Goal: Task Accomplishment & Management: Manage account settings

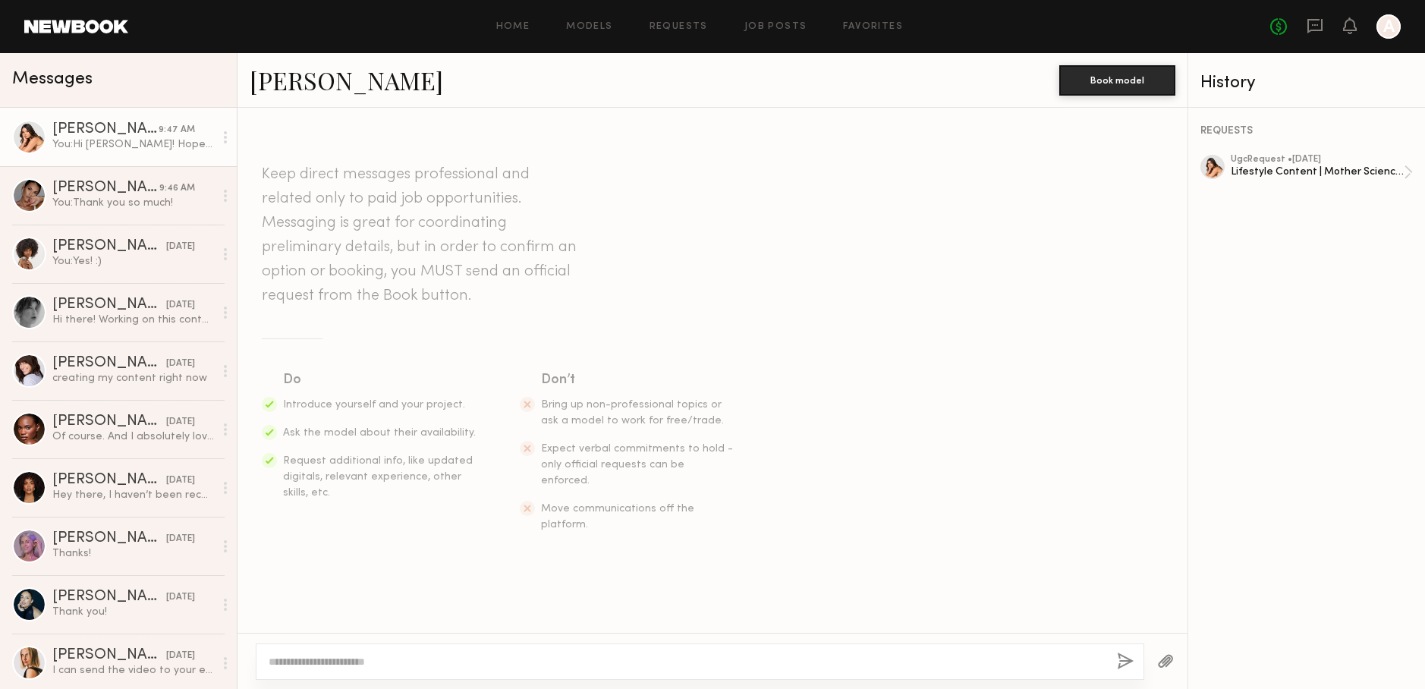
scroll to position [751, 0]
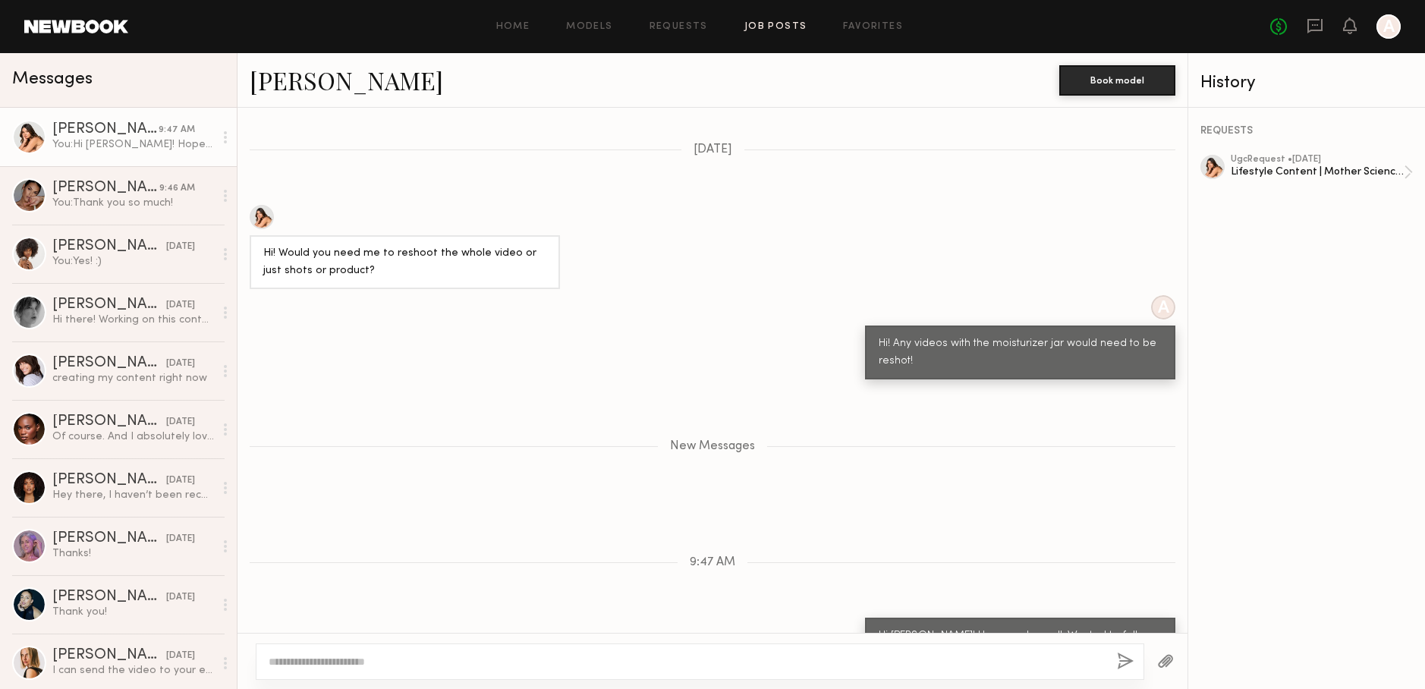
click at [770, 28] on link "Job Posts" at bounding box center [775, 27] width 63 height 10
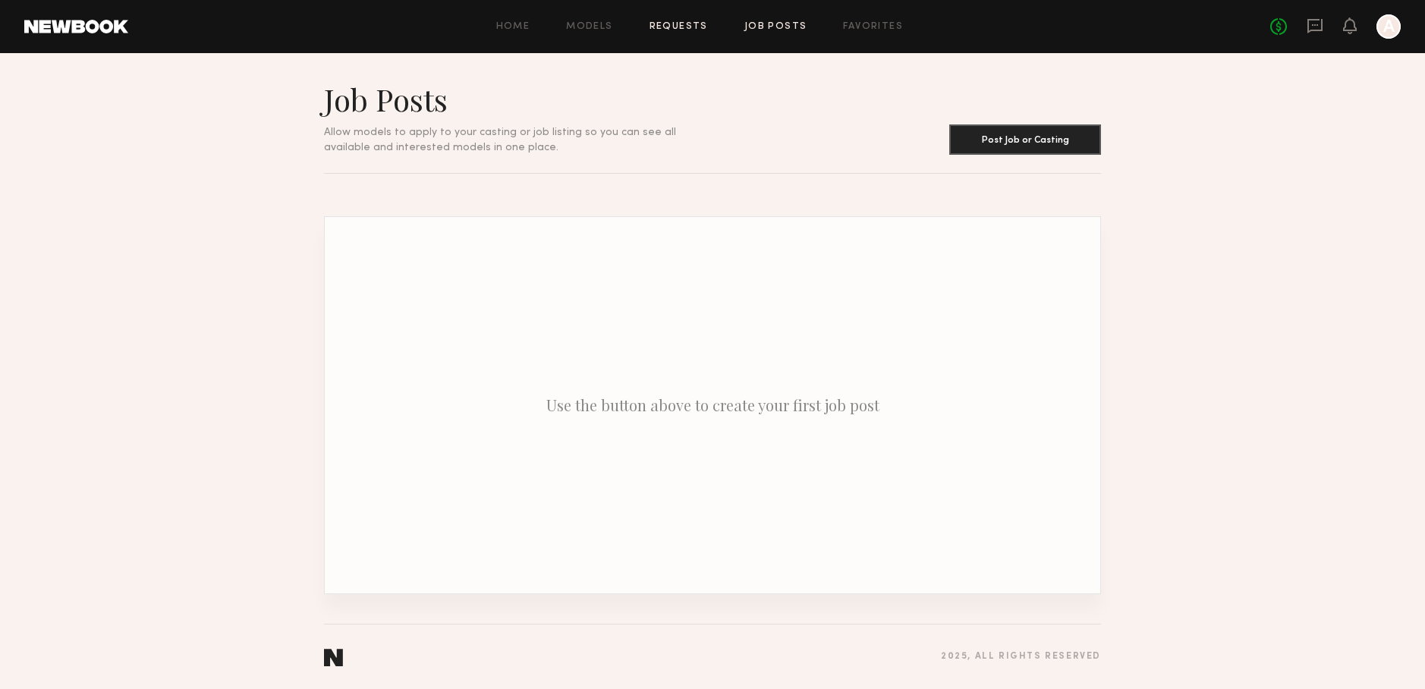
click at [694, 24] on link "Requests" at bounding box center [678, 27] width 58 height 10
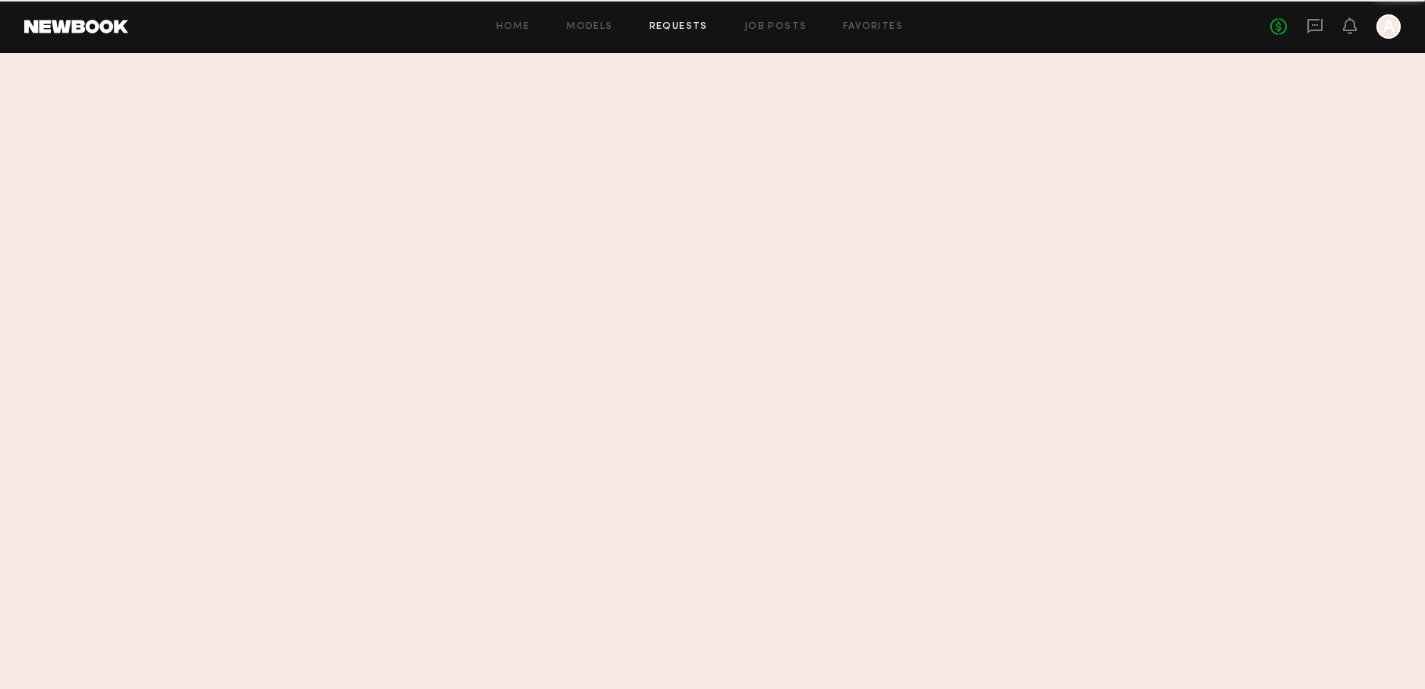
click at [694, 24] on link "Requests" at bounding box center [678, 27] width 58 height 10
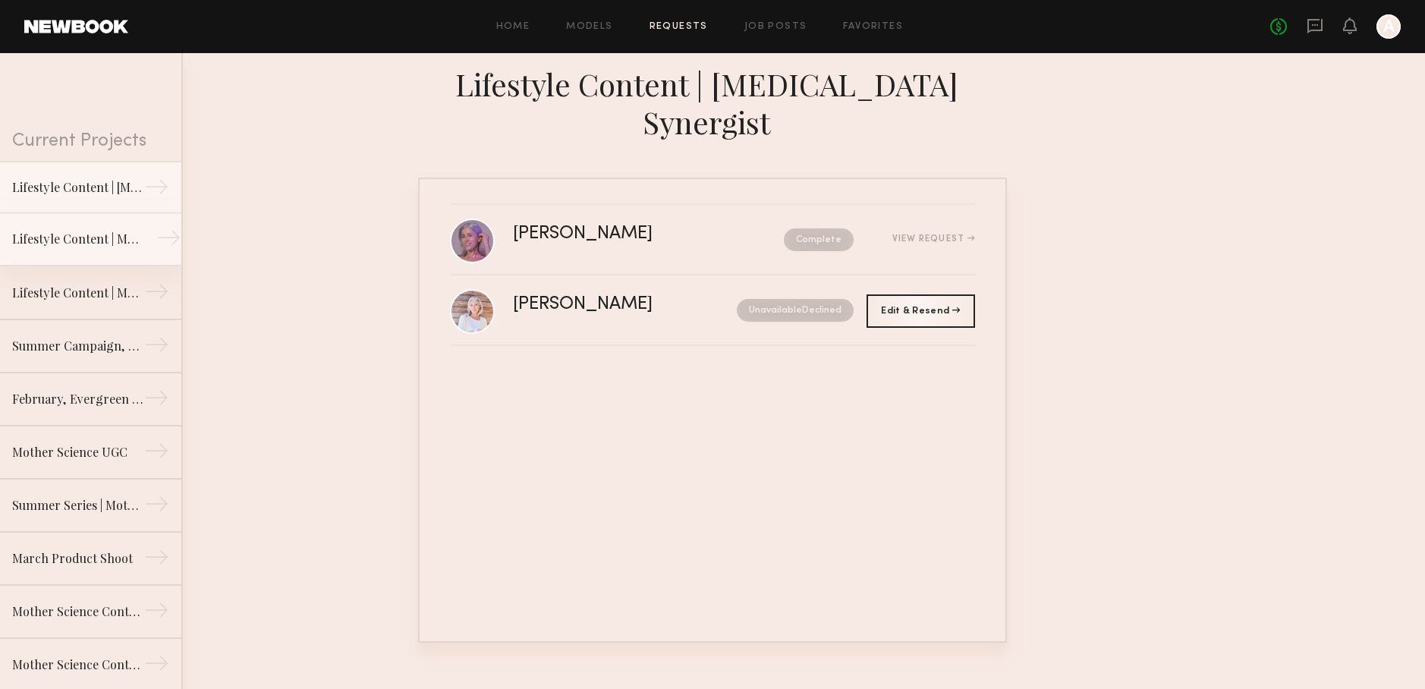
click at [60, 236] on div "Lifestyle Content | Molecular Hero Serum" at bounding box center [78, 239] width 132 height 18
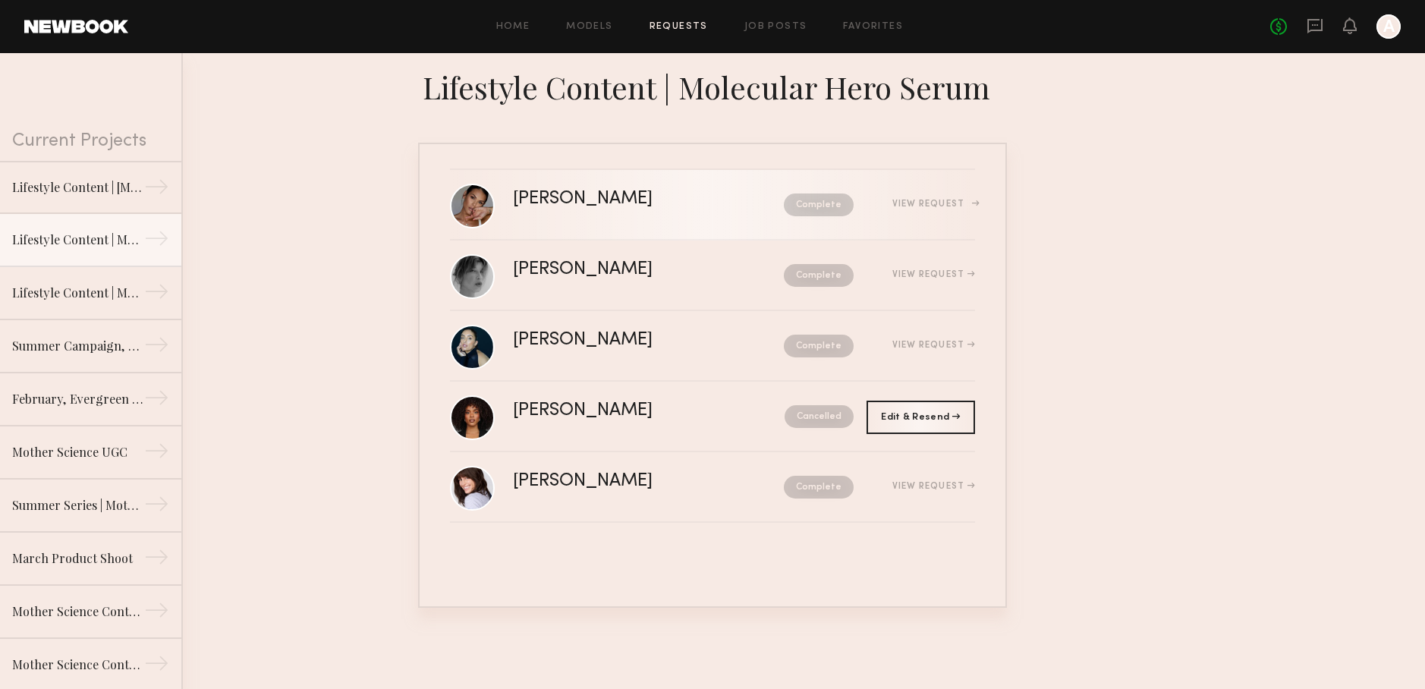
click at [556, 195] on div "[PERSON_NAME]" at bounding box center [616, 198] width 206 height 17
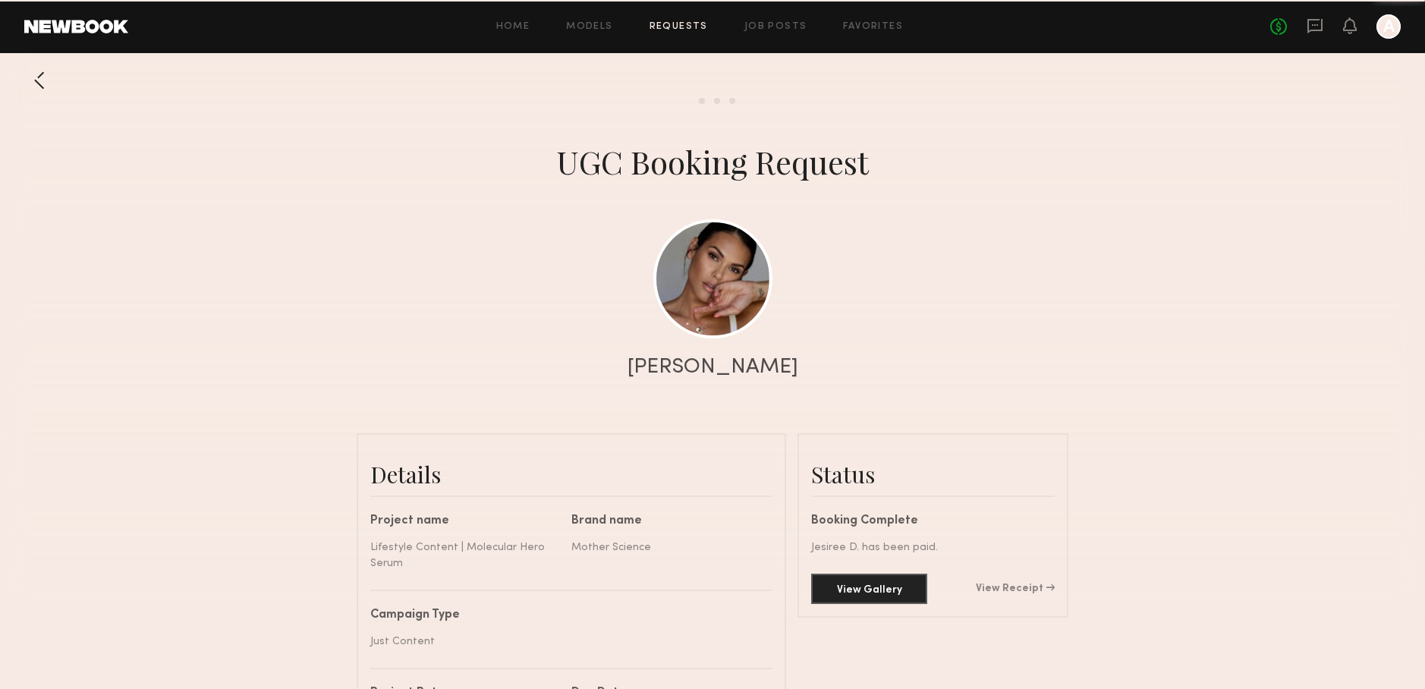
scroll to position [1520, 0]
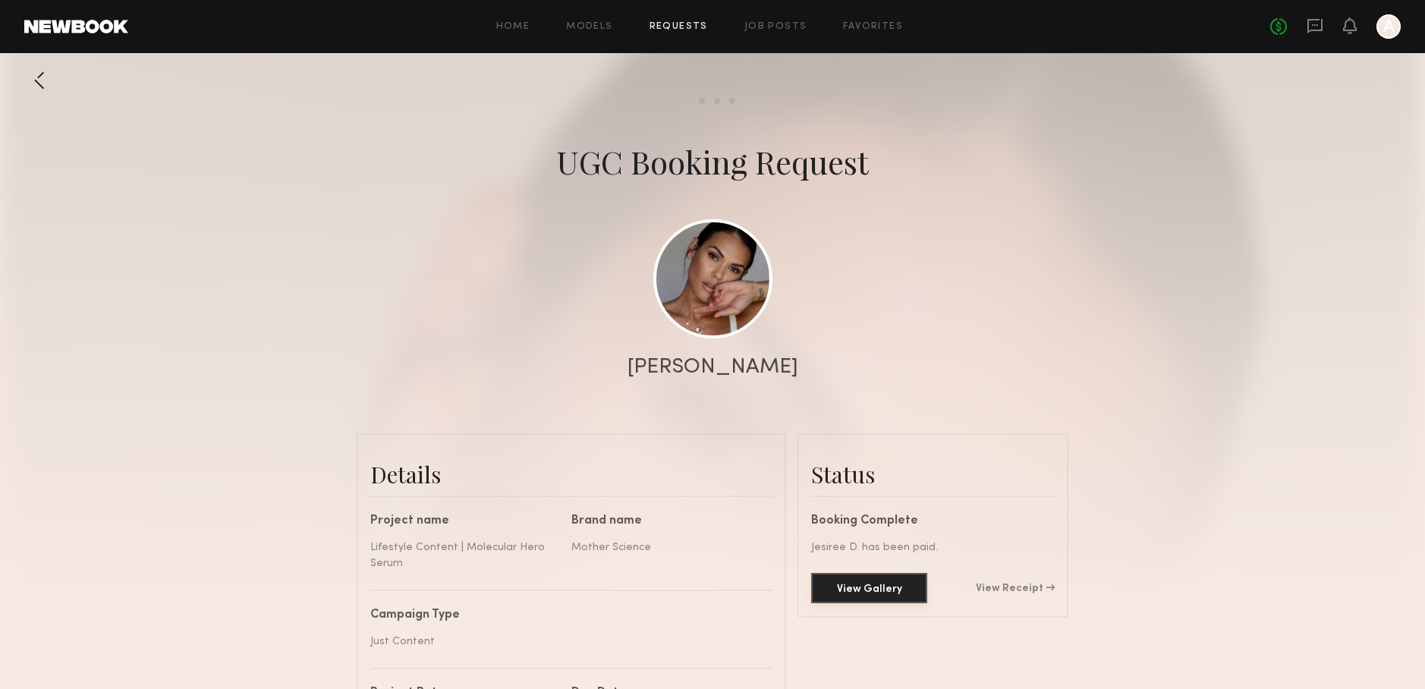
click at [889, 593] on button "View Gallery" at bounding box center [869, 588] width 116 height 30
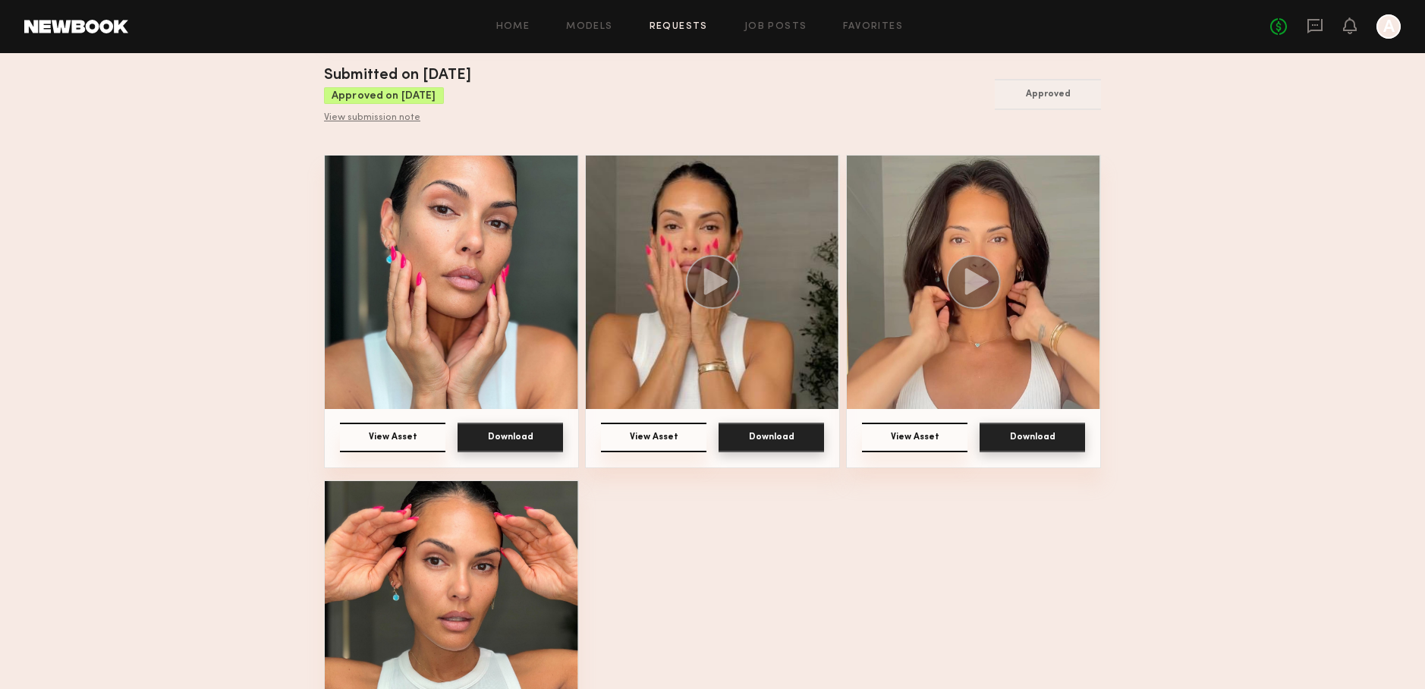
scroll to position [147, 0]
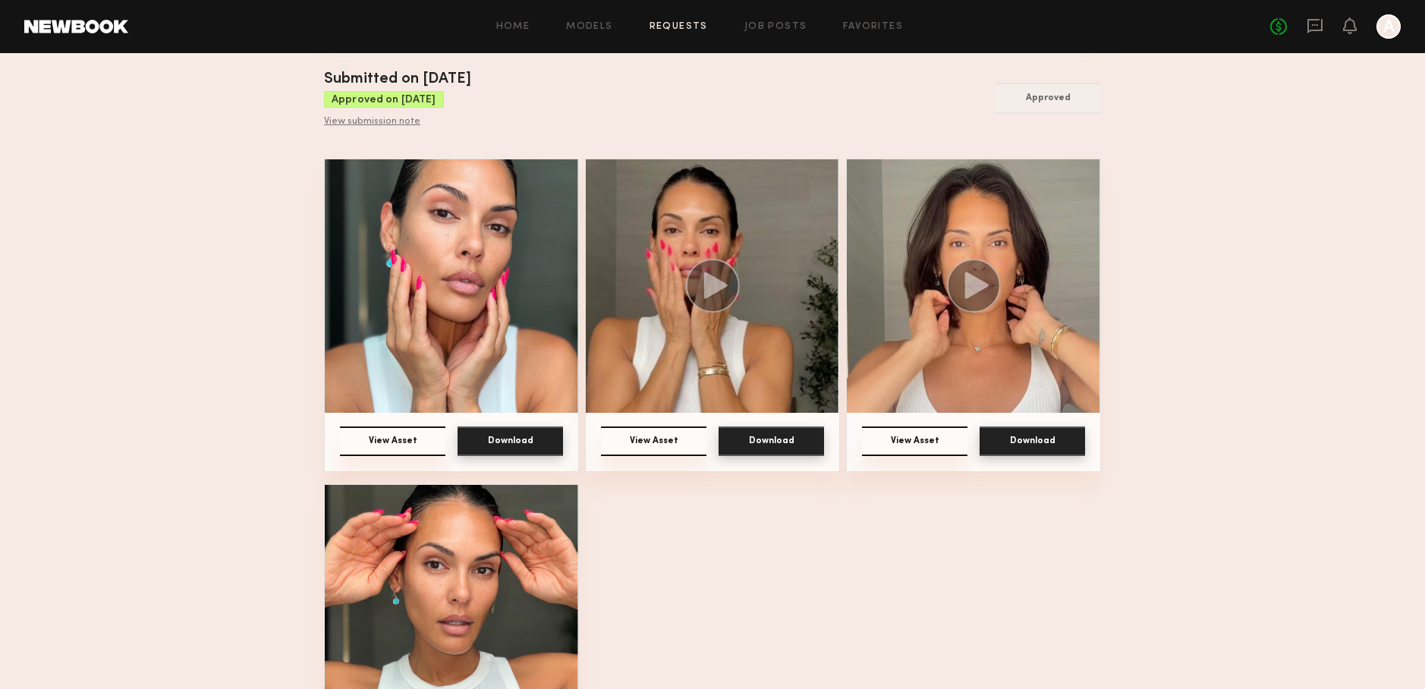
click at [703, 391] on img at bounding box center [712, 285] width 253 height 253
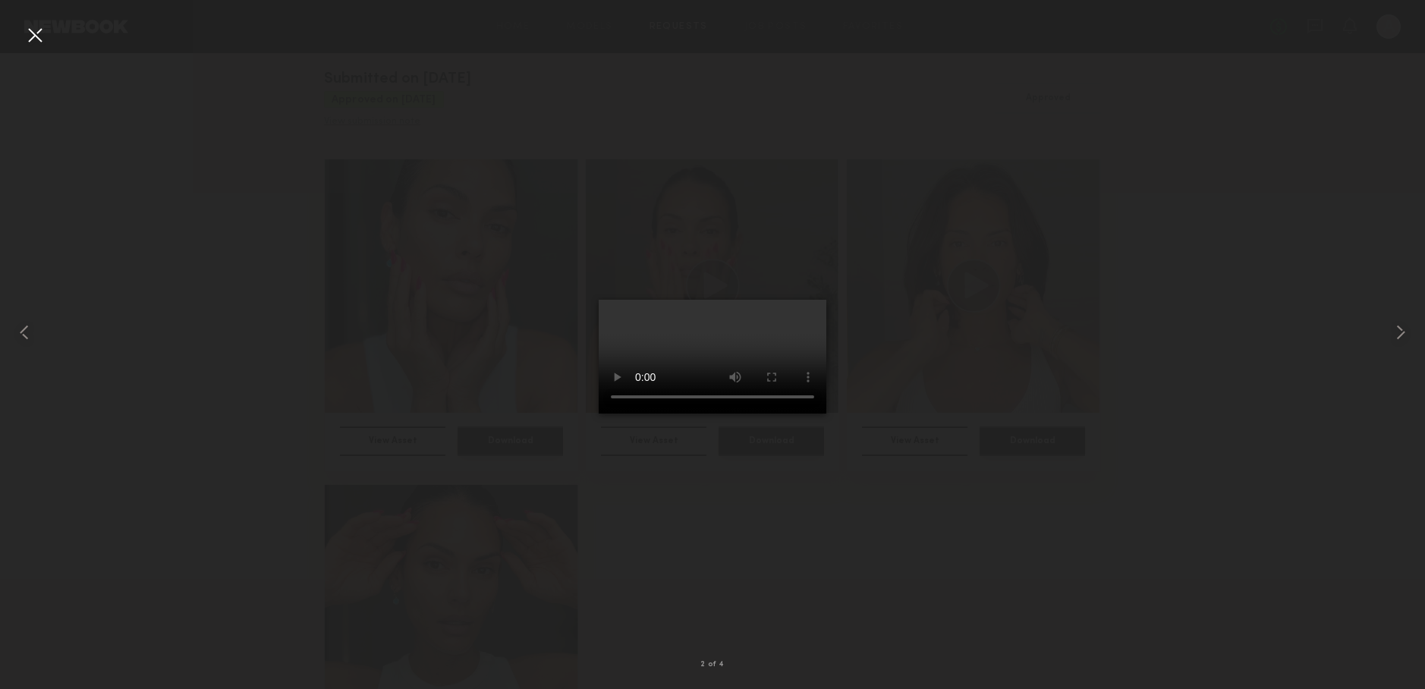
click at [776, 413] on video at bounding box center [713, 357] width 228 height 114
click at [687, 395] on video at bounding box center [713, 357] width 228 height 114
click at [39, 38] on div at bounding box center [35, 35] width 24 height 24
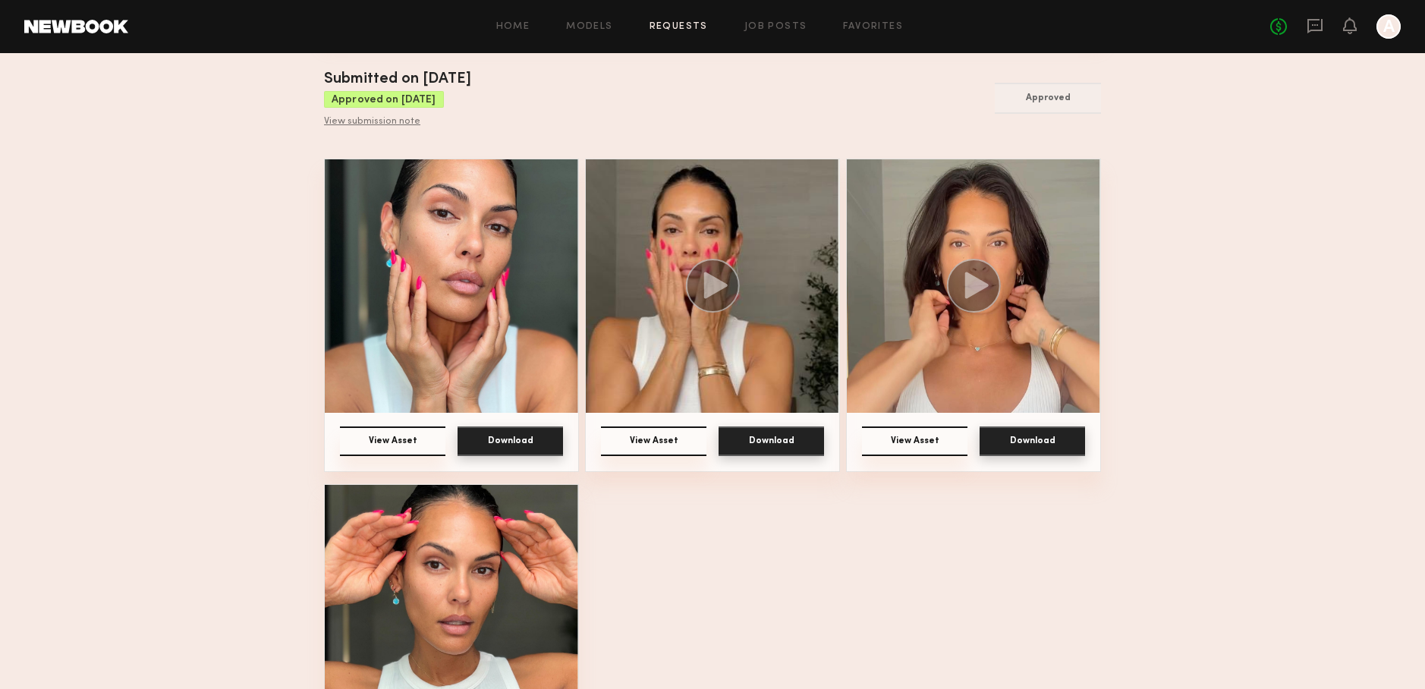
click at [960, 290] on circle at bounding box center [974, 286] width 54 height 54
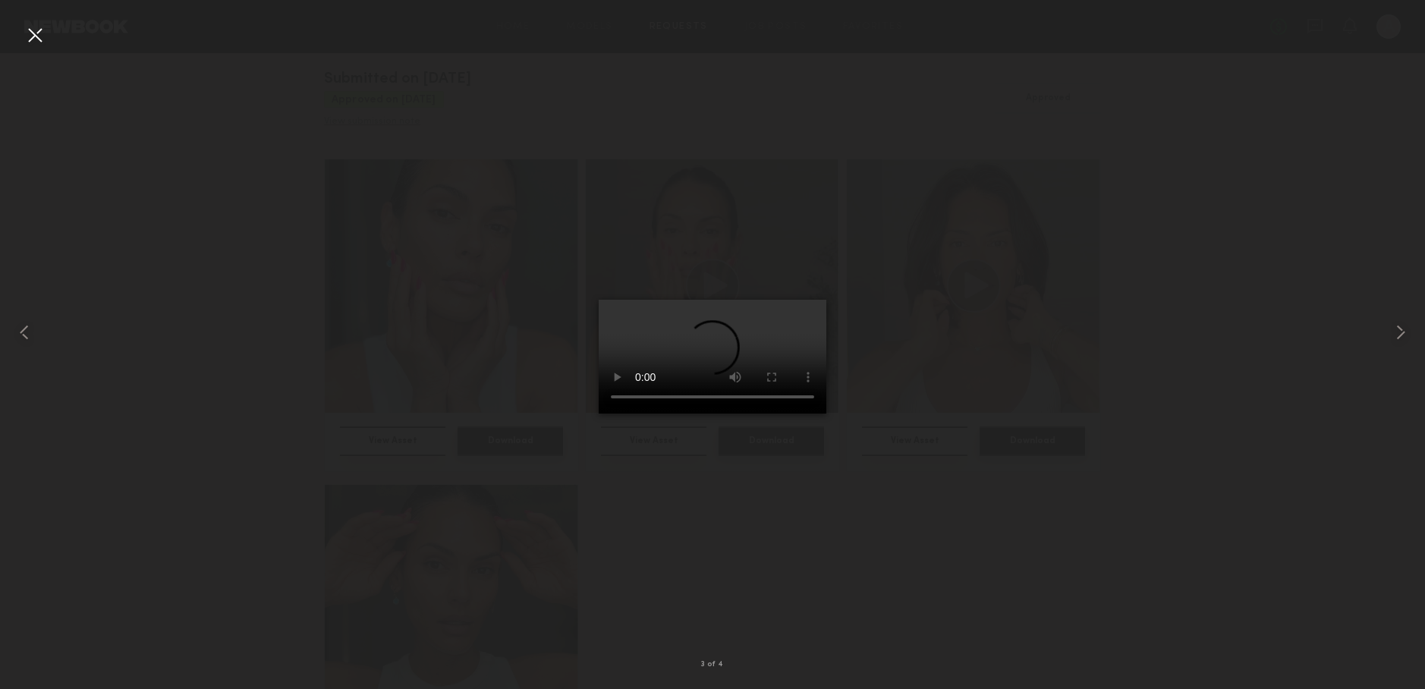
click at [1207, 307] on div at bounding box center [712, 332] width 1425 height 616
click at [29, 32] on div at bounding box center [35, 35] width 24 height 24
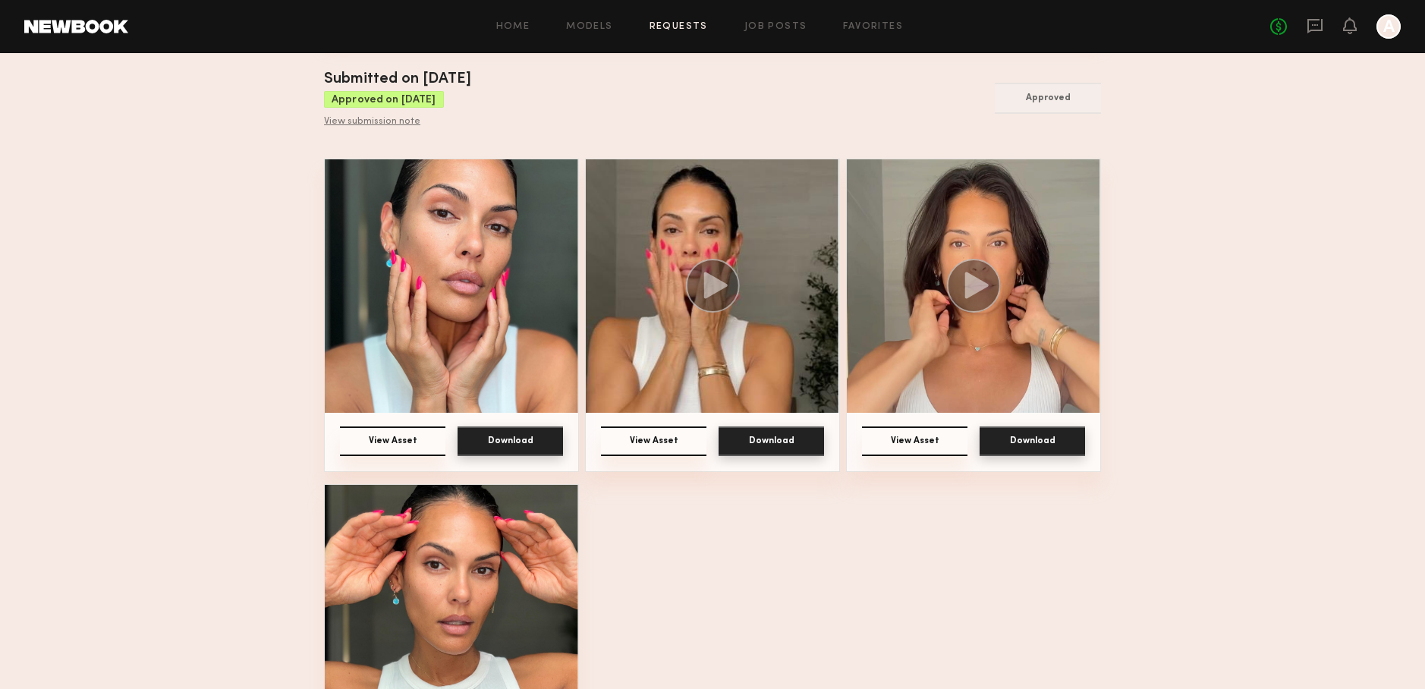
click at [684, 20] on div "Home Models Requests Job Posts Favorites Sign Out No fees up to $5,000 A" at bounding box center [764, 26] width 1272 height 24
click at [682, 24] on link "Requests" at bounding box center [678, 27] width 58 height 10
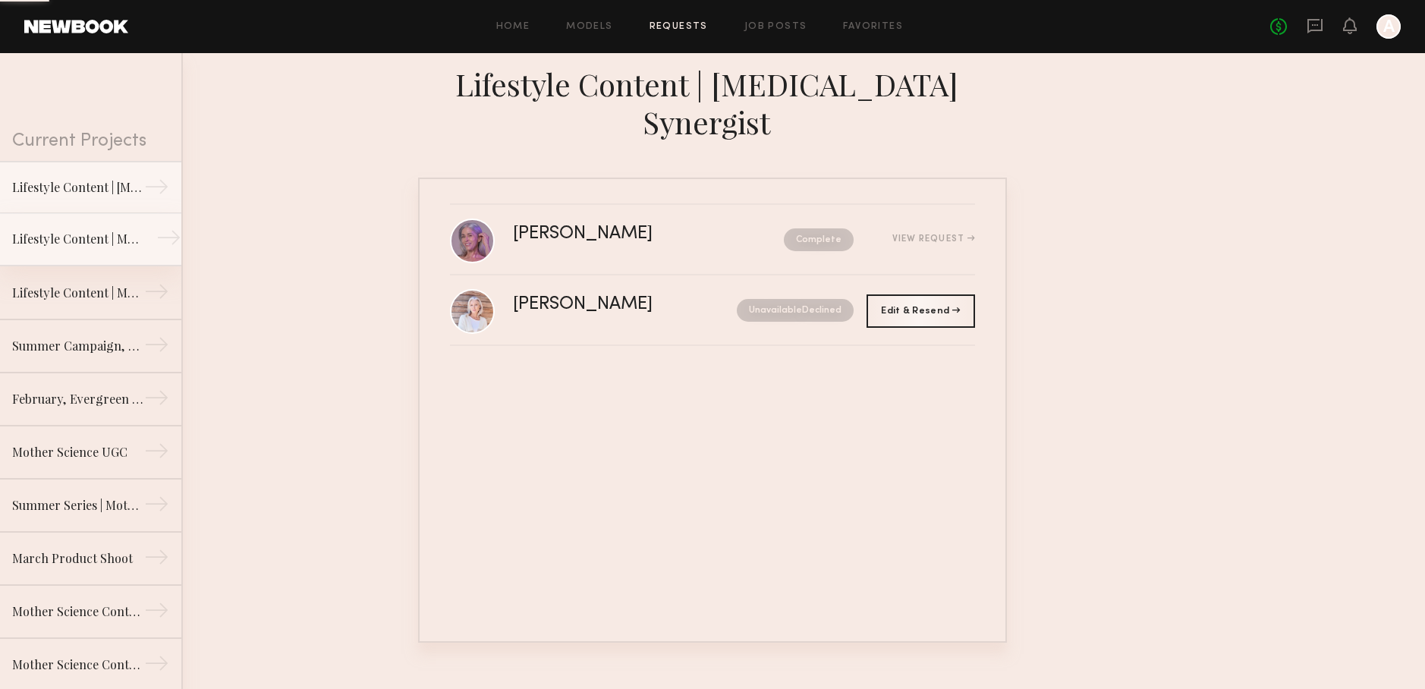
click at [104, 236] on div "Lifestyle Content | Molecular Hero Serum" at bounding box center [78, 239] width 132 height 18
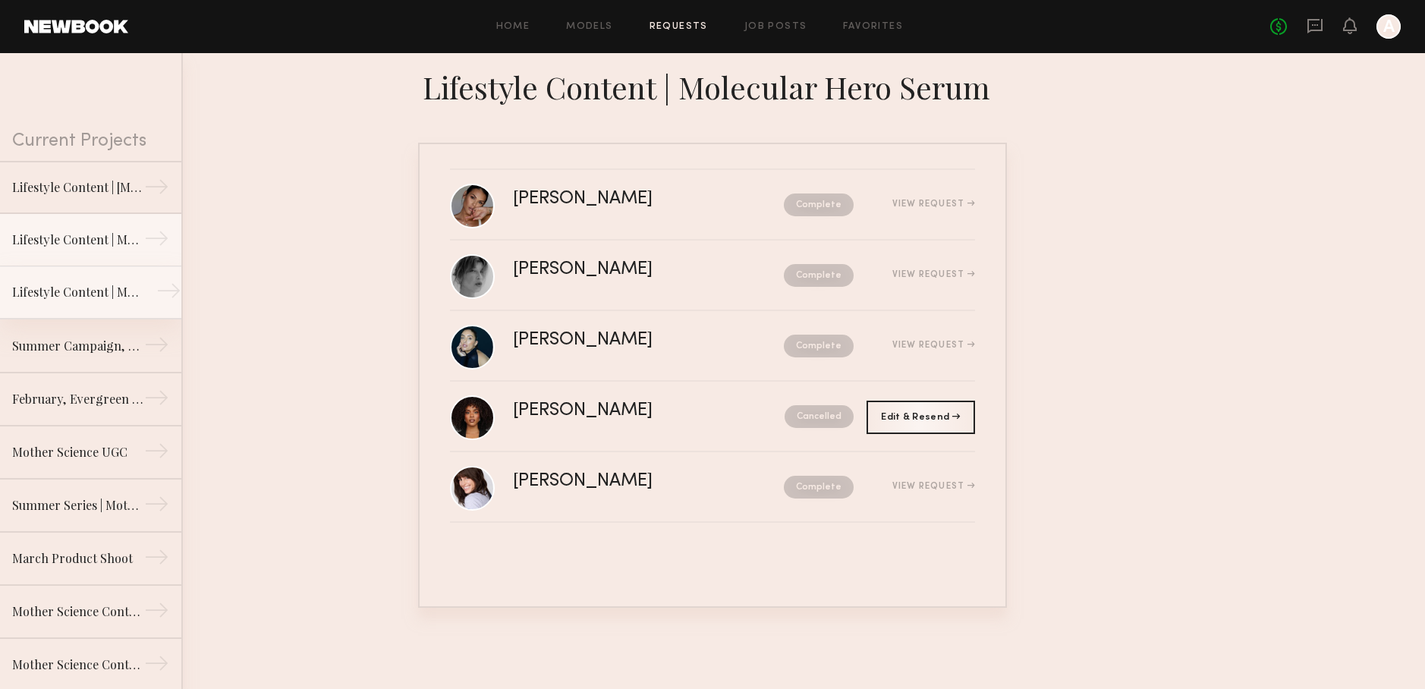
click at [111, 295] on div "Lifestyle Content | Mother Science, Molecular Genesis" at bounding box center [78, 292] width 132 height 18
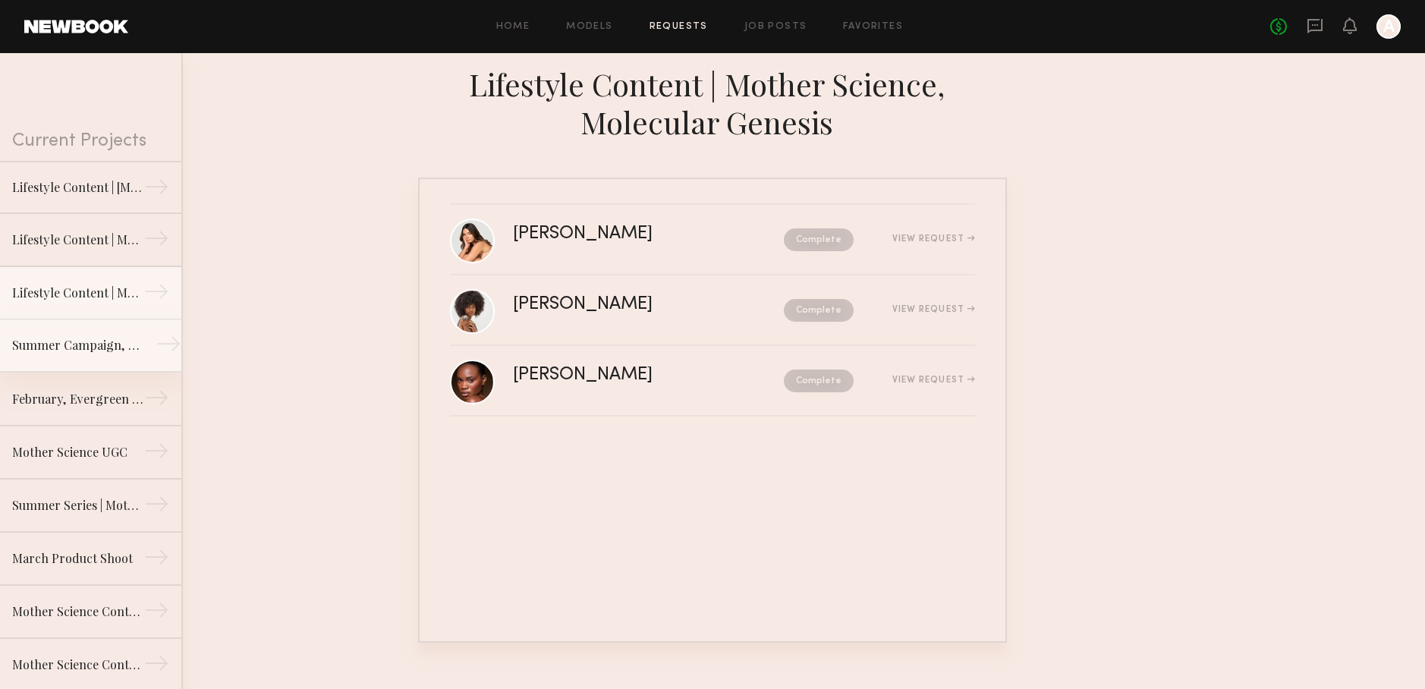
click at [122, 344] on div "Summer Campaign, Mother Science" at bounding box center [78, 345] width 132 height 18
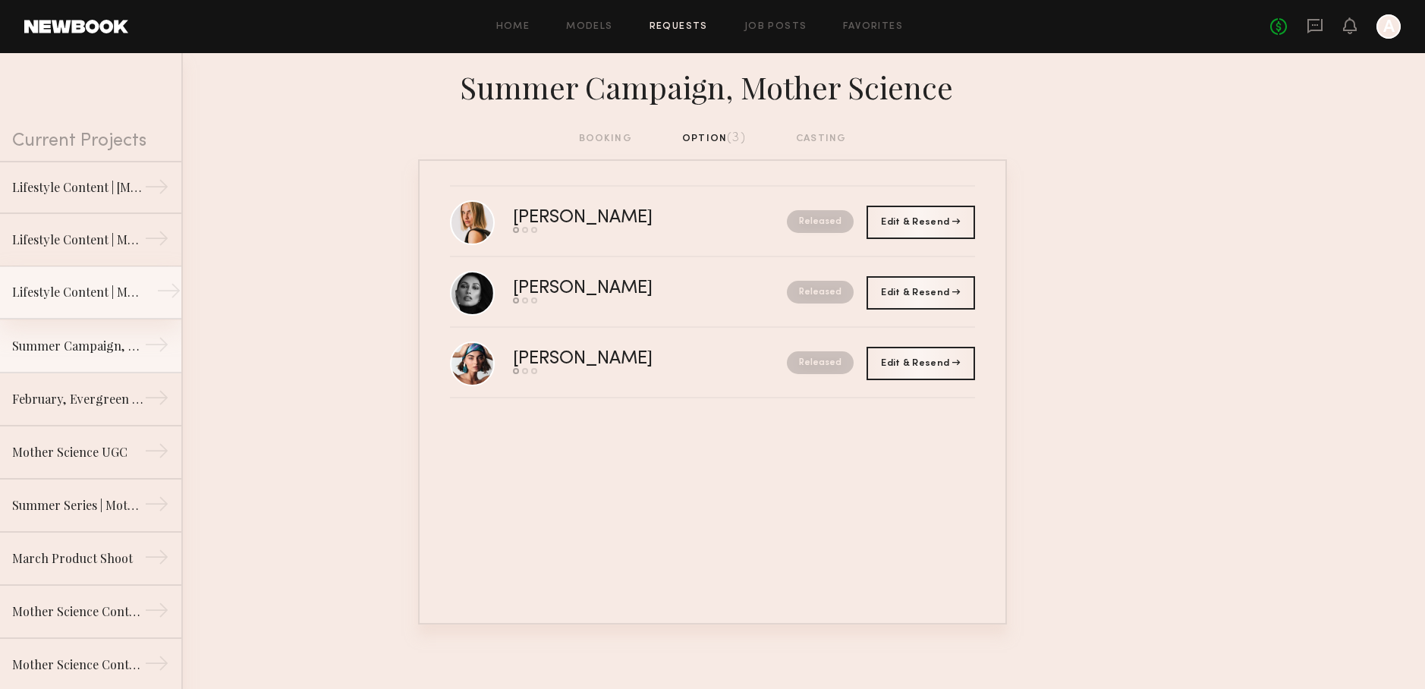
click at [119, 300] on div "Lifestyle Content | Mother Science, Molecular Genesis" at bounding box center [78, 292] width 132 height 18
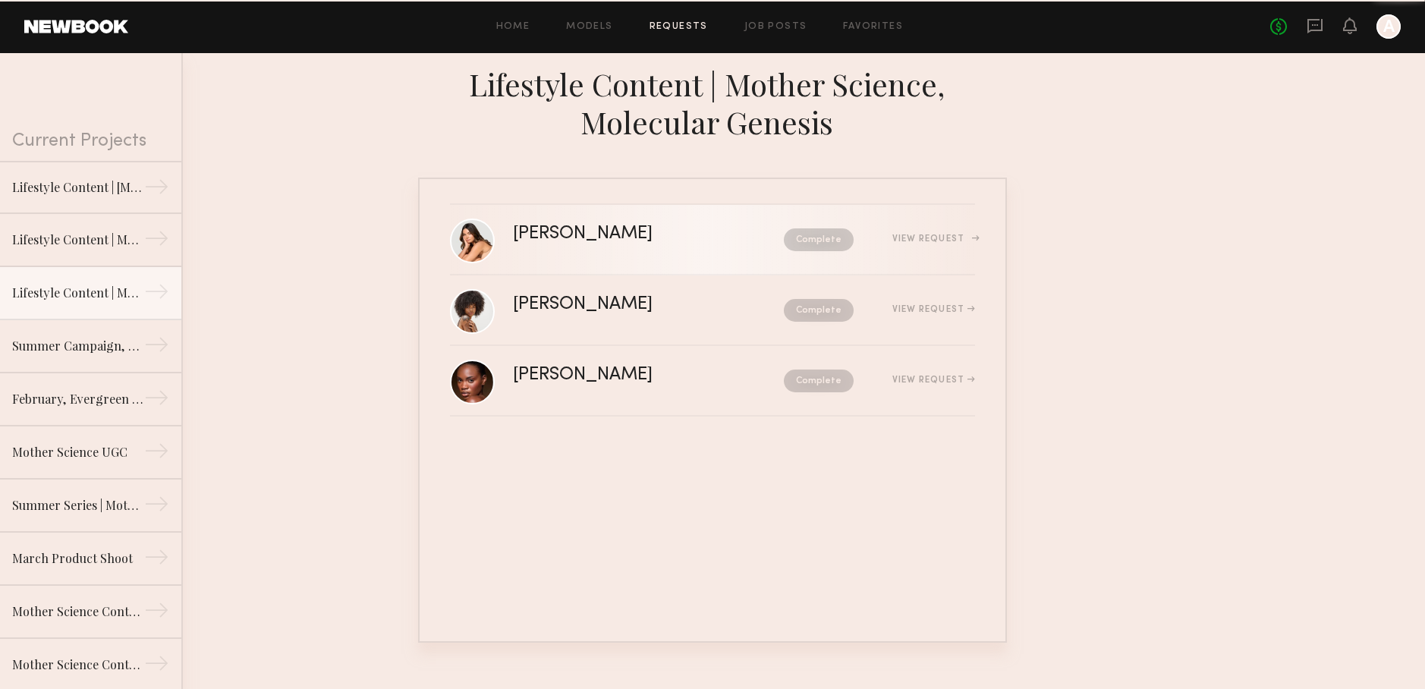
click at [534, 237] on div "[PERSON_NAME]" at bounding box center [616, 233] width 206 height 17
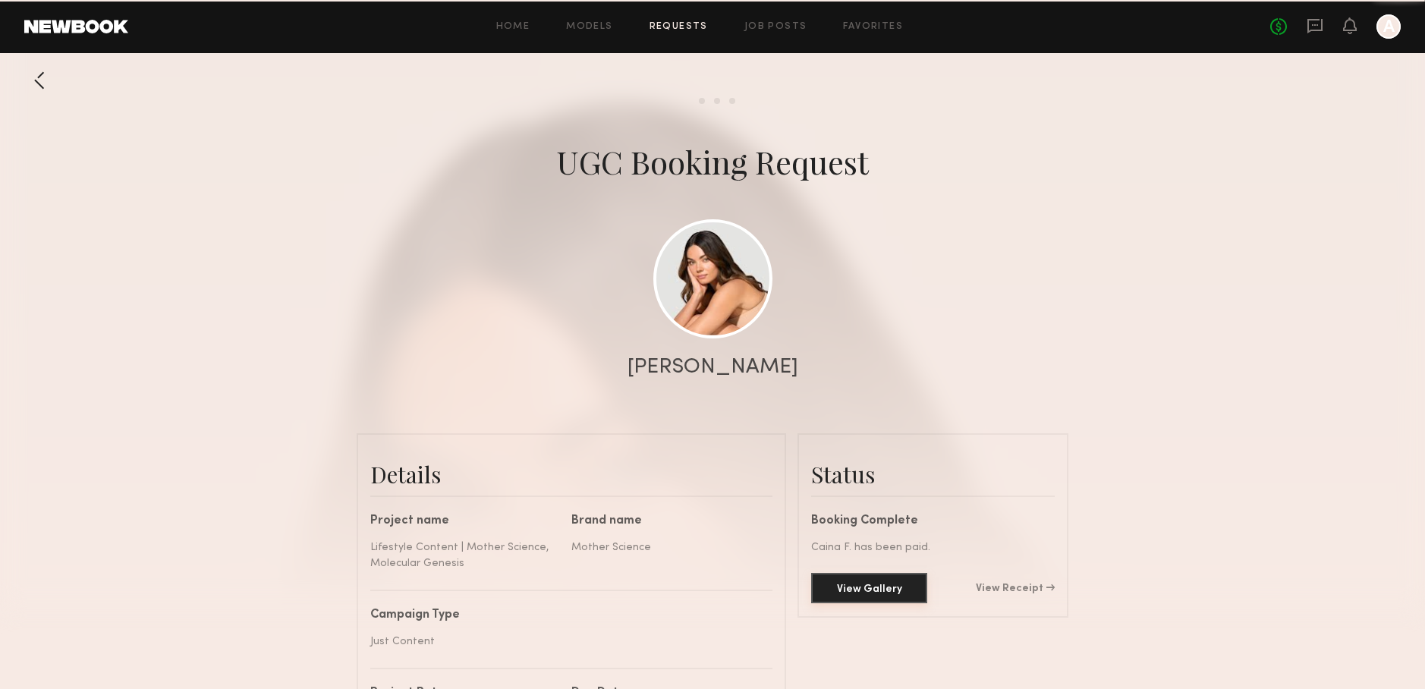
scroll to position [4, 0]
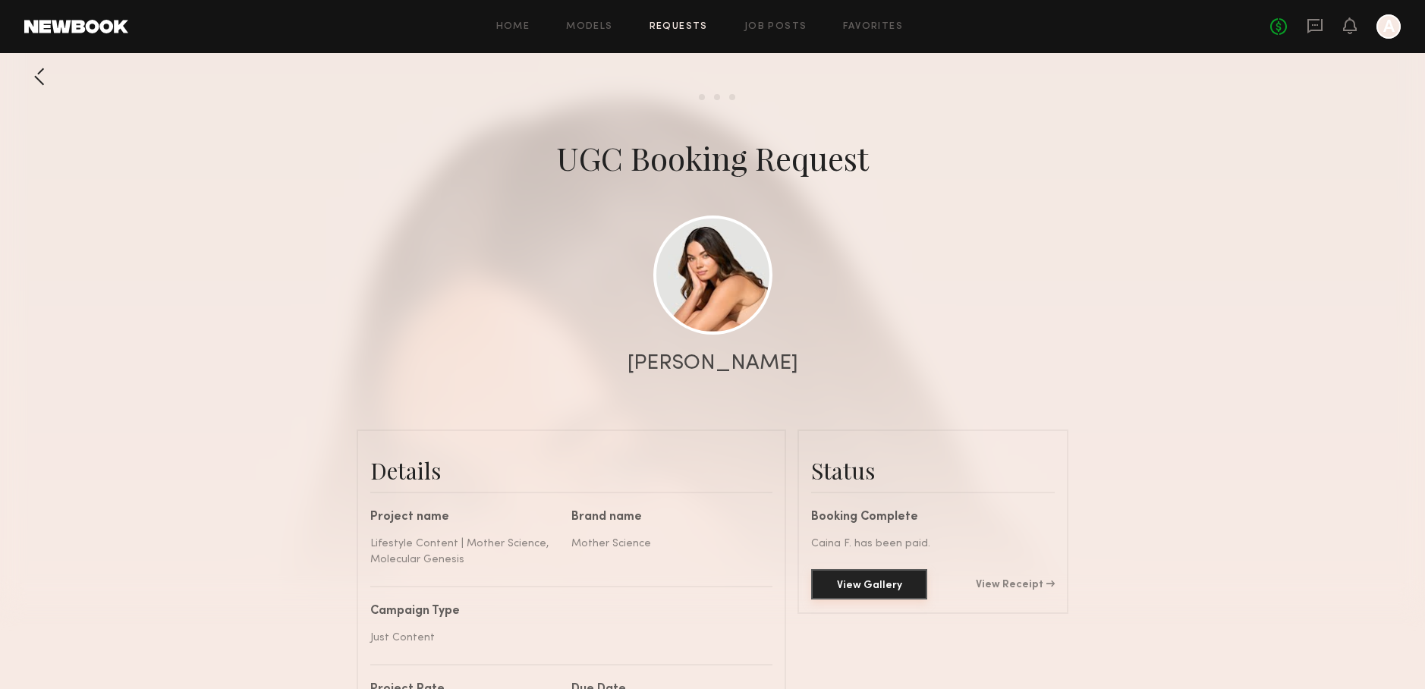
click at [901, 586] on button "View Gallery" at bounding box center [869, 584] width 116 height 30
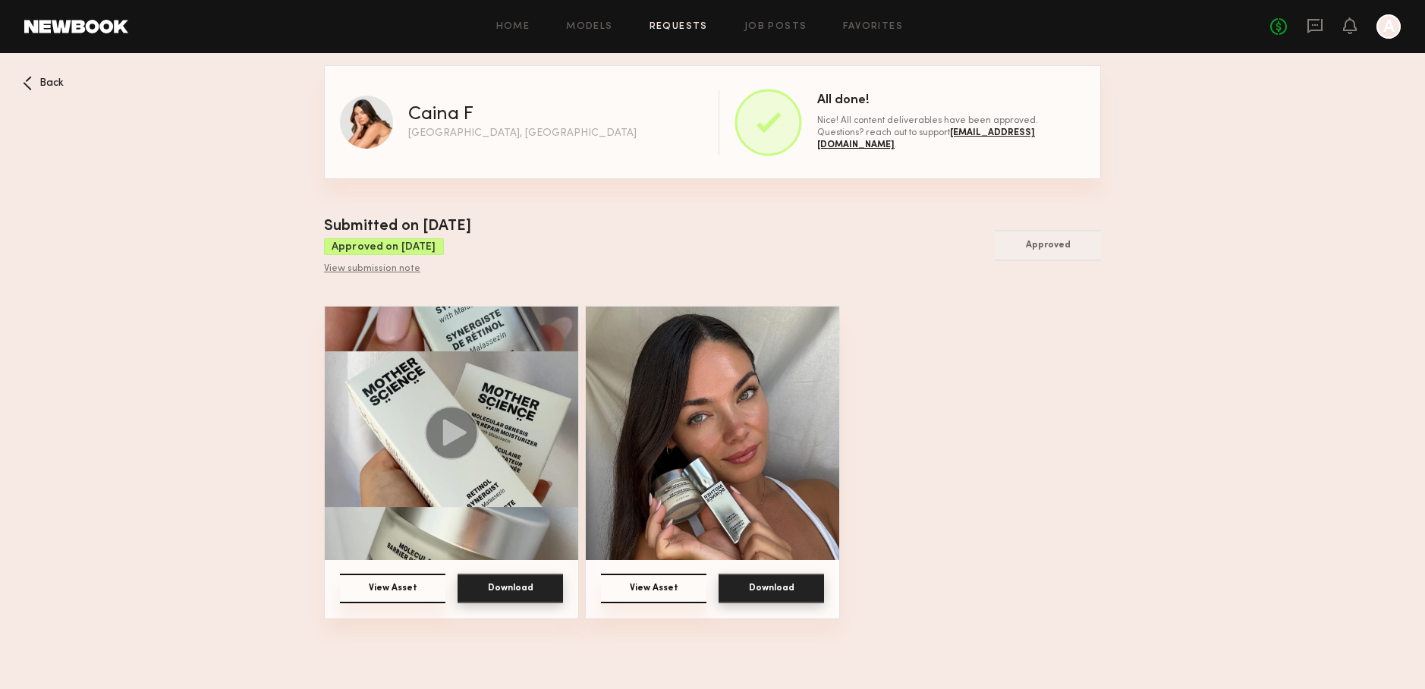
click at [509, 498] on img at bounding box center [451, 433] width 253 height 253
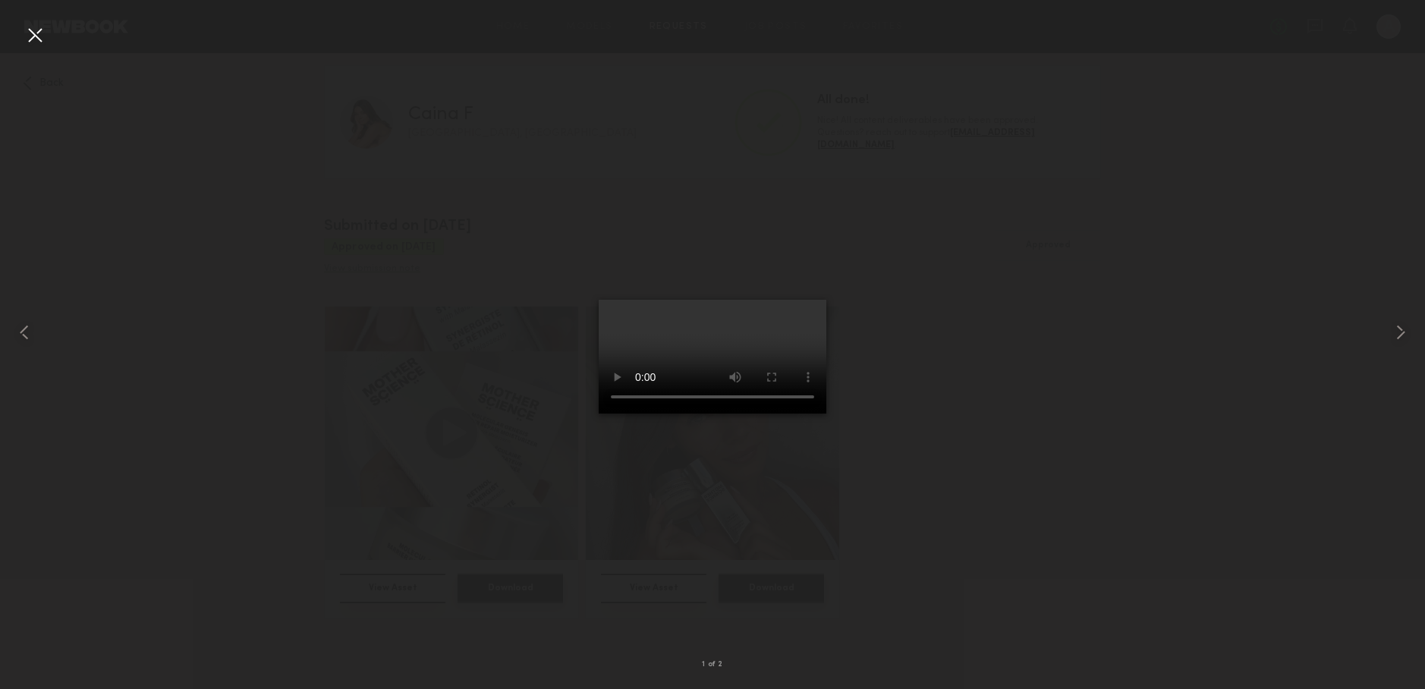
click at [669, 335] on video at bounding box center [713, 357] width 228 height 114
drag, startPoint x: 424, startPoint y: 28, endPoint x: 436, endPoint y: 22, distance: 13.6
click at [425, 28] on div at bounding box center [712, 332] width 1425 height 616
